Goal: Information Seeking & Learning: Understand process/instructions

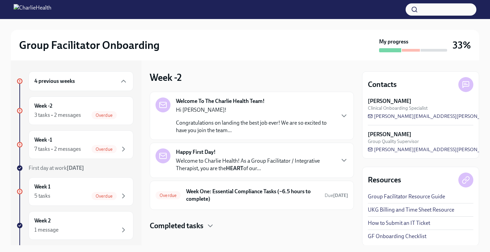
scroll to position [1, 0]
click at [258, 167] on p "Welcome to Charlie Health! As a Group Facilitator / Integrative Therapist, you …" at bounding box center [255, 164] width 158 height 15
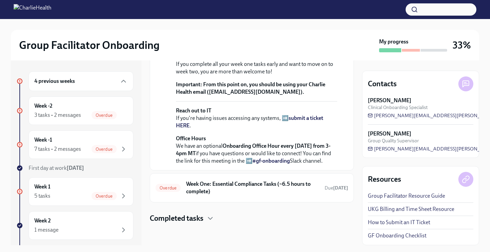
scroll to position [0, 0]
click at [258, 0] on div at bounding box center [245, 9] width 490 height 19
click at [215, 191] on h6 "Week One: Essential Compliance Tasks (~6.5 hours to complete)" at bounding box center [252, 188] width 133 height 15
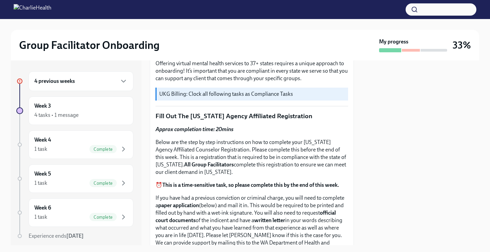
scroll to position [232, 0]
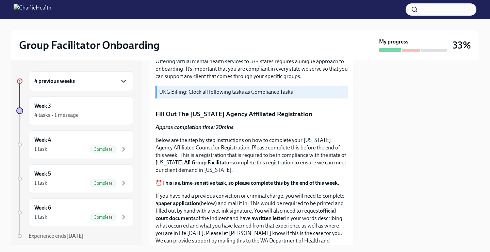
click at [122, 81] on icon "button" at bounding box center [123, 81] width 8 height 8
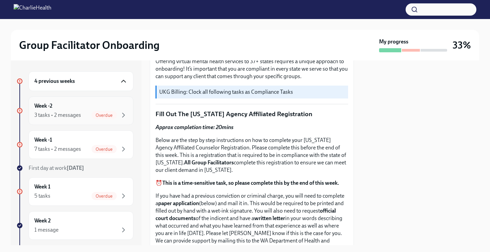
click at [97, 114] on span "Overdue" at bounding box center [103, 115] width 25 height 5
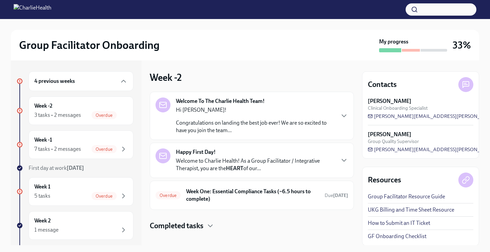
click at [259, 120] on p "Congratulations on landing the best job ever! We are so excited to have you joi…" at bounding box center [255, 126] width 158 height 15
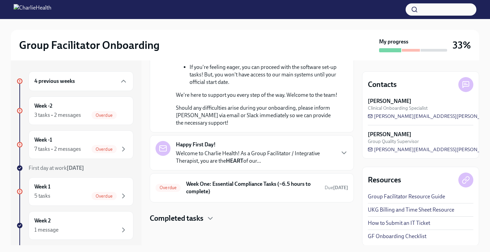
scroll to position [403, 0]
click at [250, 188] on h6 "Week One: Essential Compliance Tasks (~6.5 hours to complete)" at bounding box center [252, 188] width 133 height 15
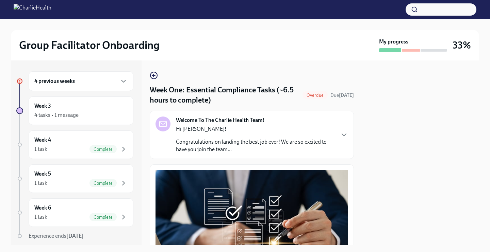
click at [101, 84] on div "4 previous weeks" at bounding box center [80, 81] width 93 height 8
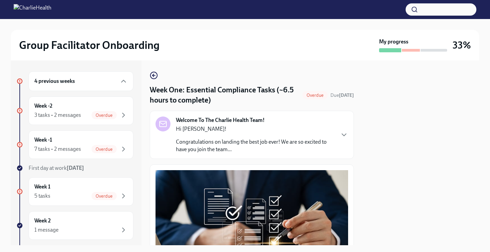
click at [102, 84] on div "4 previous weeks" at bounding box center [80, 81] width 93 height 8
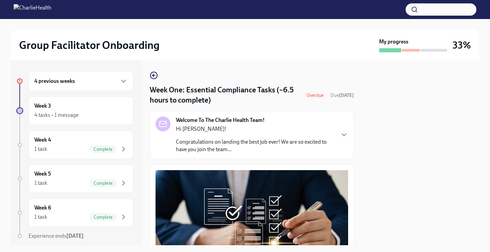
click at [105, 78] on div "4 previous weeks" at bounding box center [80, 81] width 93 height 8
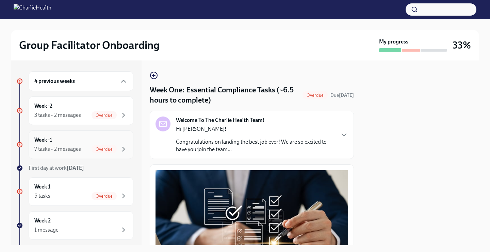
click at [96, 140] on div "Week -1 7 tasks • 2 messages Overdue" at bounding box center [80, 144] width 93 height 17
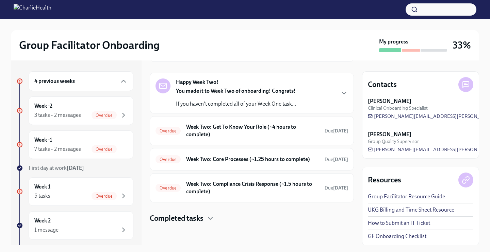
click at [283, 100] on p "If you haven't completed all of your Week One task..." at bounding box center [236, 103] width 120 height 7
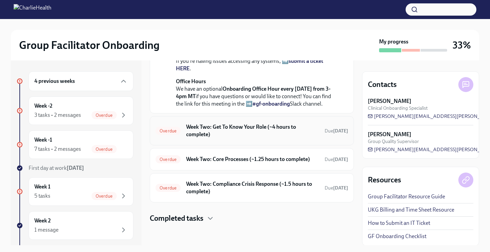
click at [275, 123] on h6 "Week Two: Get To Know Your Role (~4 hours to complete)" at bounding box center [252, 130] width 133 height 15
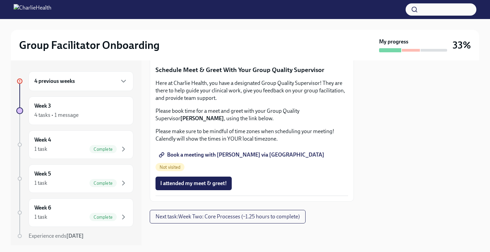
click at [78, 84] on div "4 previous weeks" at bounding box center [80, 81] width 93 height 8
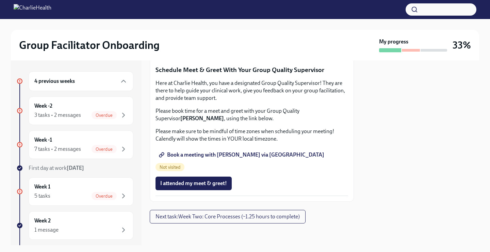
click at [20, 81] on icon at bounding box center [19, 81] width 3 height 3
click at [44, 105] on h6 "Week -2" at bounding box center [43, 105] width 18 height 7
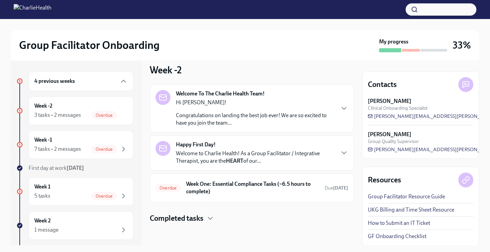
scroll to position [7, 0]
click at [213, 112] on p "Congratulations on landing the best job ever! We are so excited to have you joi…" at bounding box center [255, 119] width 158 height 15
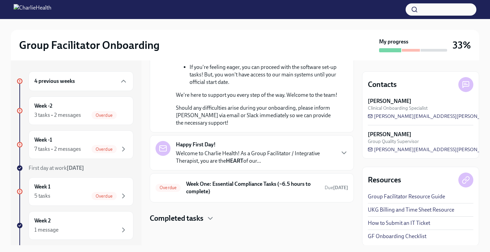
scroll to position [397, 0]
click at [238, 164] on strong "HEART" at bounding box center [234, 161] width 17 height 6
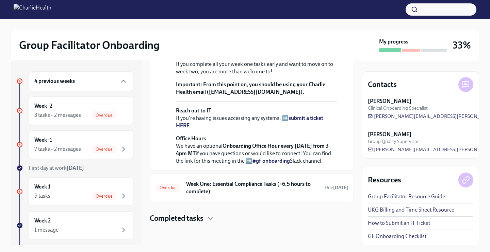
scroll to position [601, 0]
click at [329, 47] on strong "view the FULL onboarding plan HERE" at bounding box center [255, 40] width 158 height 14
click at [102, 77] on div "4 previous weeks" at bounding box center [80, 81] width 93 height 8
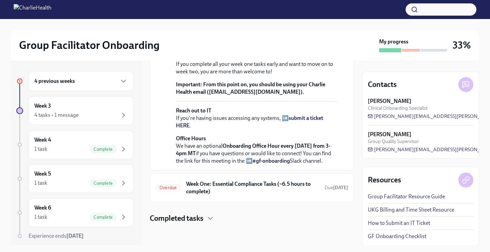
click at [99, 88] on div "4 previous weeks" at bounding box center [81, 81] width 105 height 20
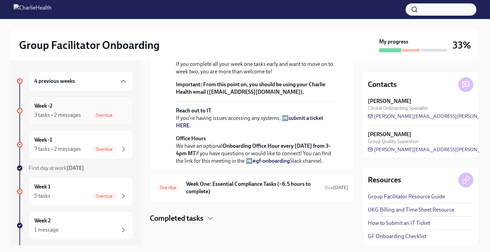
click at [114, 106] on div "Week -2 3 tasks • 2 messages Overdue" at bounding box center [80, 110] width 93 height 17
click at [120, 86] on div "4 previous weeks" at bounding box center [81, 81] width 105 height 20
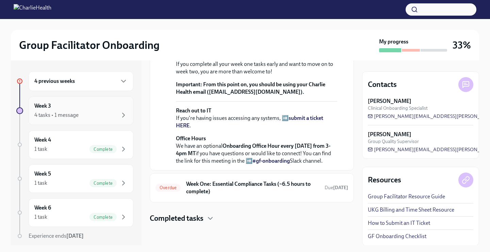
click at [104, 114] on div "4 tasks • 1 message" at bounding box center [80, 115] width 93 height 8
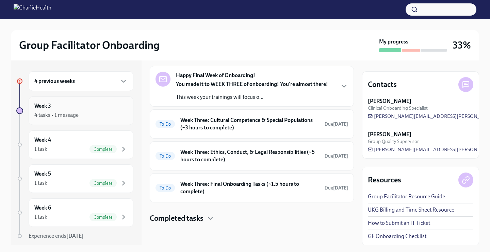
scroll to position [155, 0]
click at [205, 121] on h6 "Week Three: Cultural Competence & Special Populations (~3 hours to complete)" at bounding box center [249, 124] width 139 height 15
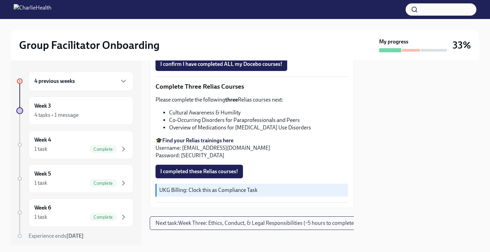
click at [108, 88] on div "4 previous weeks" at bounding box center [81, 81] width 105 height 20
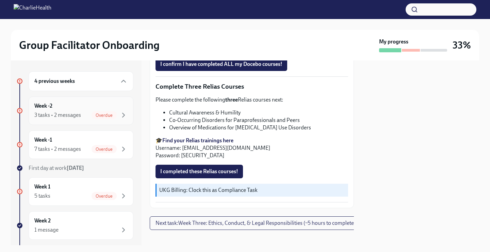
click at [128, 117] on div "Week -2 3 tasks • 2 messages Overdue" at bounding box center [81, 111] width 105 height 29
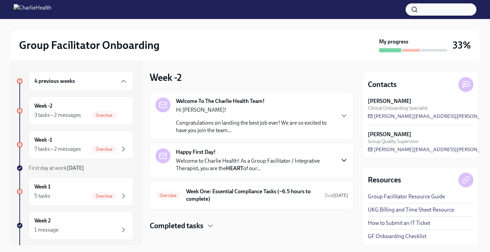
click at [345, 164] on icon "button" at bounding box center [344, 160] width 8 height 8
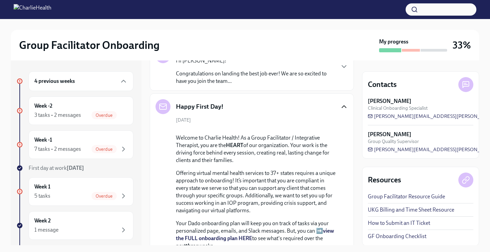
scroll to position [39, 0]
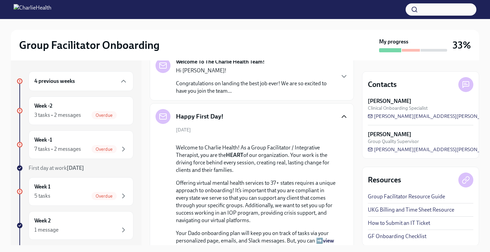
click at [335, 76] on div "Welcome To The Charlie Health Team! Hi Tiara! Congratulations on landing the be…" at bounding box center [251, 76] width 192 height 37
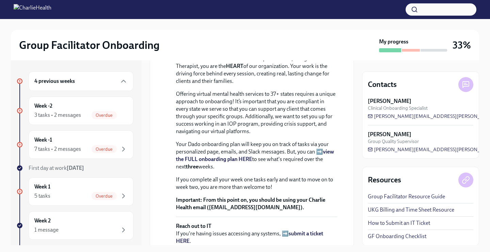
scroll to position [471, 0]
